Goal: Find specific page/section: Find specific page/section

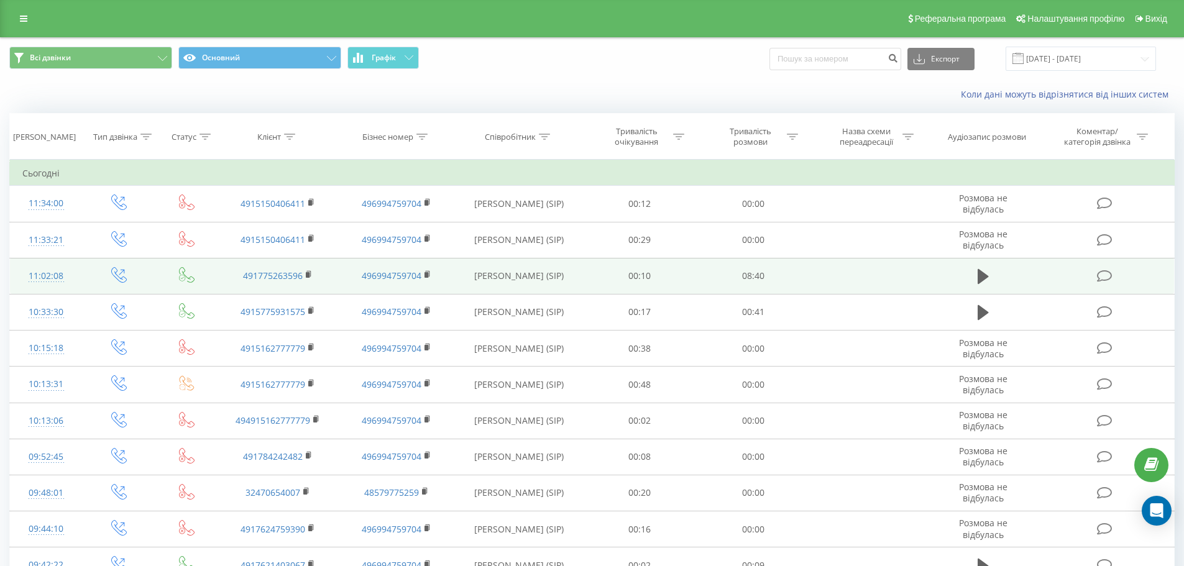
click at [792, 287] on td "08:40" at bounding box center [754, 276] width 114 height 36
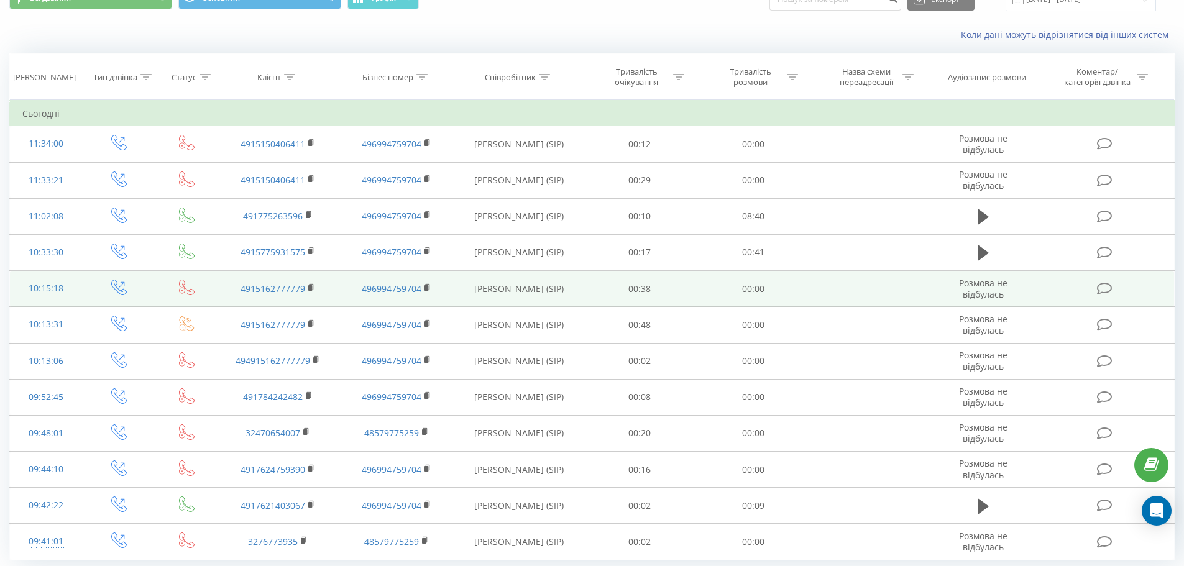
scroll to position [101, 0]
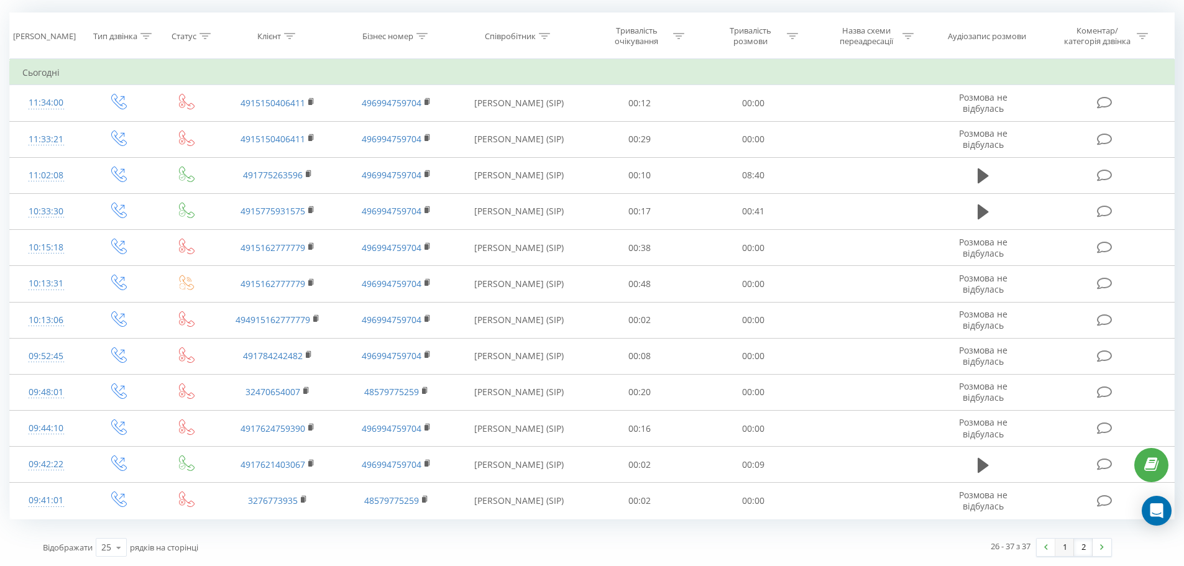
click at [1064, 546] on link "1" at bounding box center [1064, 547] width 19 height 17
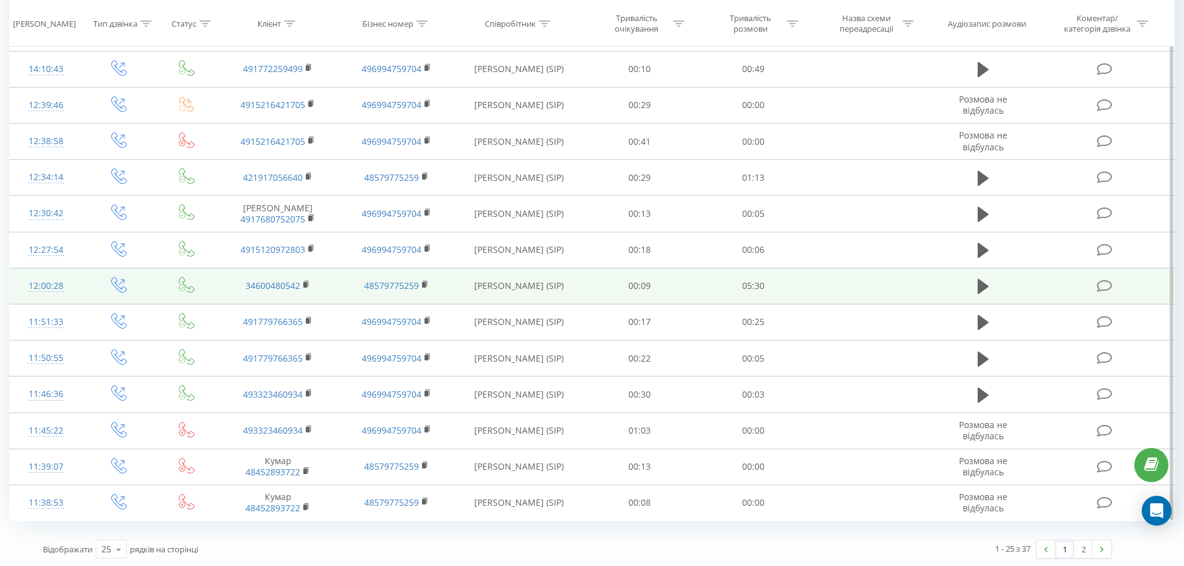
scroll to position [571, 0]
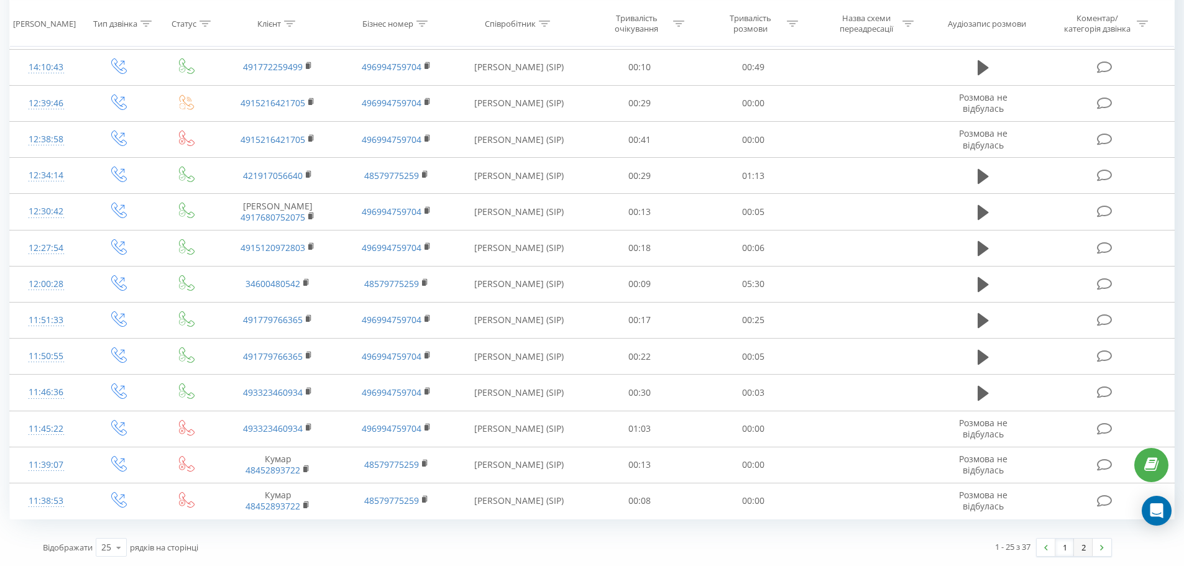
click at [1088, 546] on link "2" at bounding box center [1083, 547] width 19 height 17
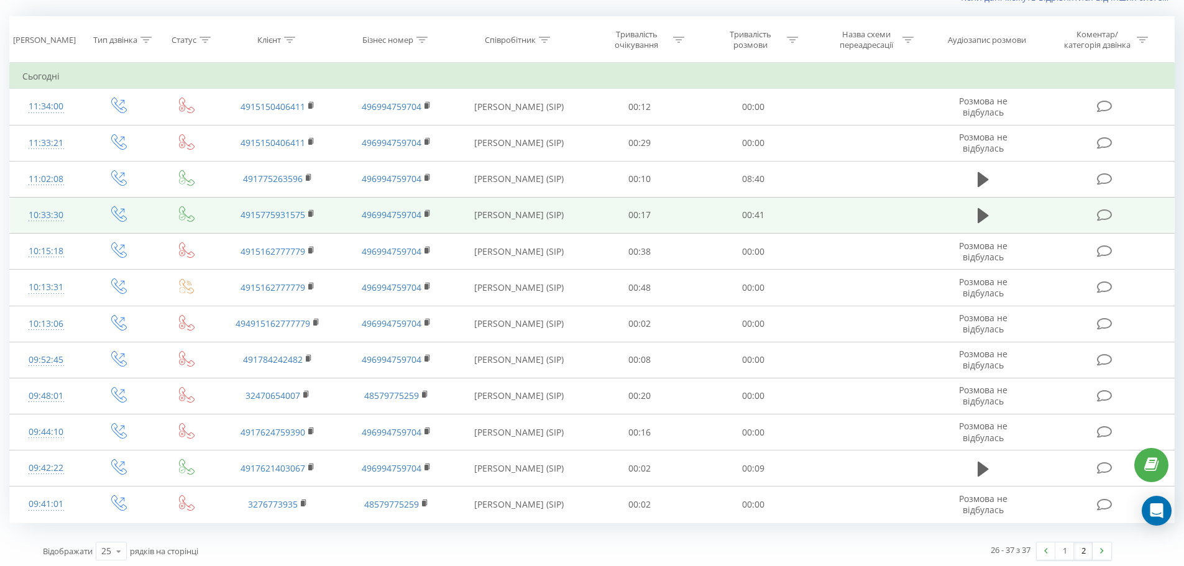
scroll to position [101, 0]
